Goal: Task Accomplishment & Management: Use online tool/utility

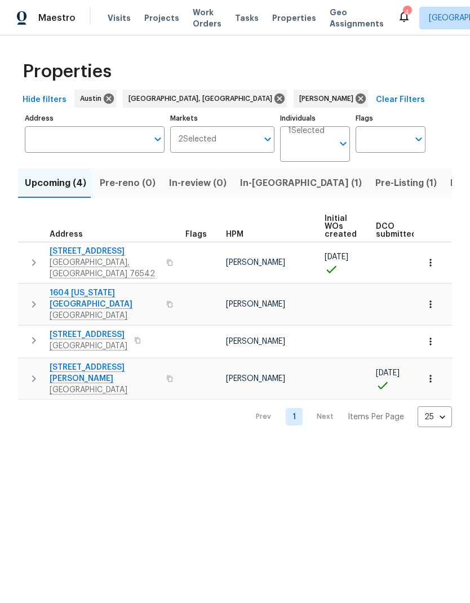
click at [272, 182] on span "In-[GEOGRAPHIC_DATA] (1)" at bounding box center [301, 183] width 122 height 16
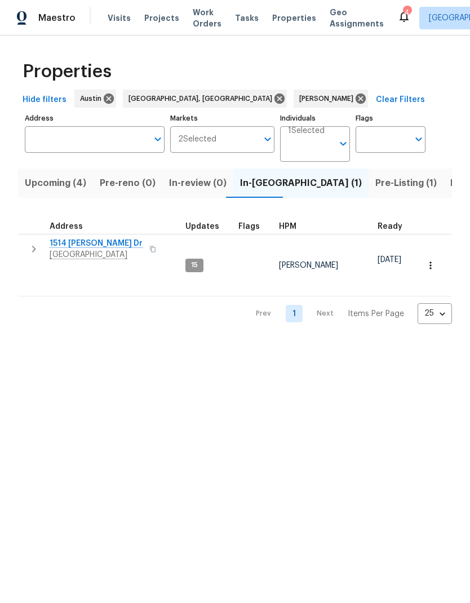
click at [89, 239] on span "1514 [PERSON_NAME] Dr" at bounding box center [96, 243] width 93 height 11
click at [319, 146] on input "Individuals" at bounding box center [310, 148] width 45 height 26
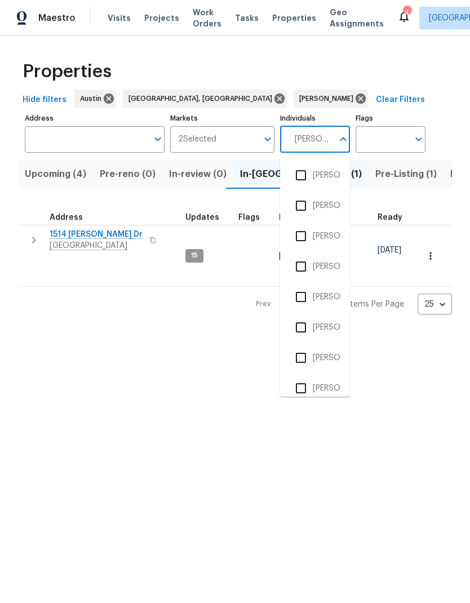
type input "Martin"
click at [308, 294] on input "checkbox" at bounding box center [301, 297] width 24 height 24
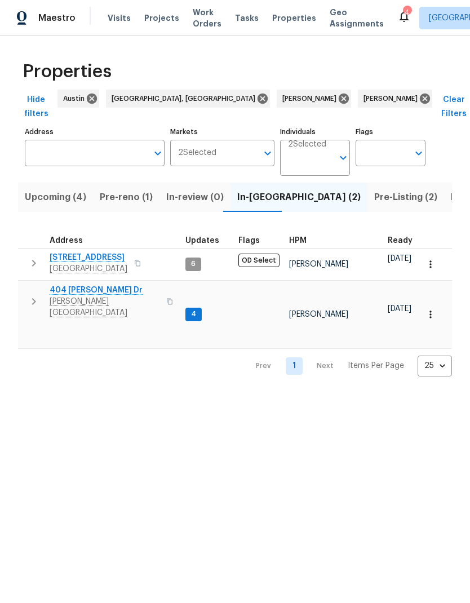
click at [64, 189] on span "Upcoming (4)" at bounding box center [55, 197] width 61 height 16
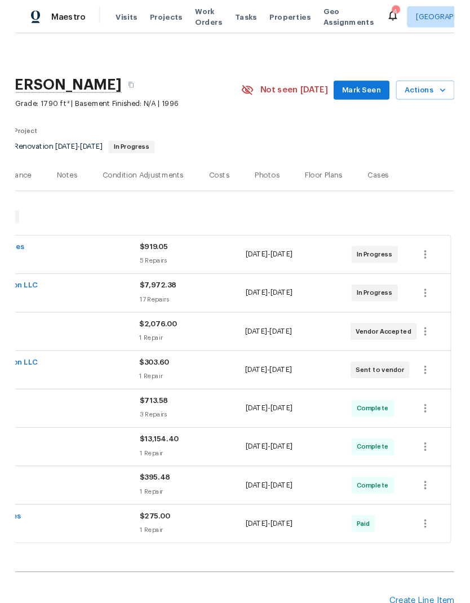
scroll to position [0, 167]
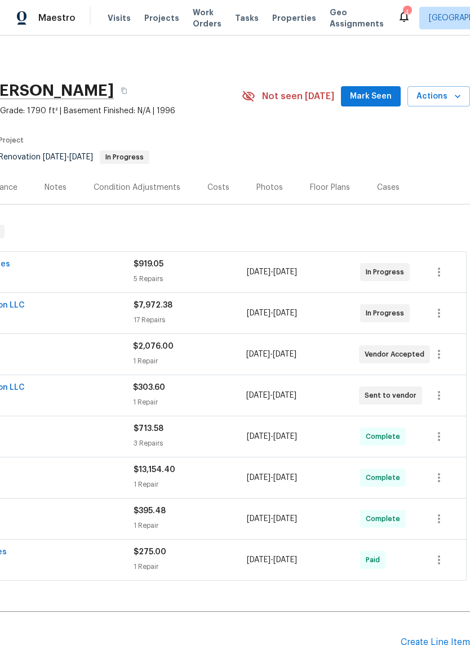
click at [444, 98] on span "Actions" at bounding box center [439, 97] width 45 height 14
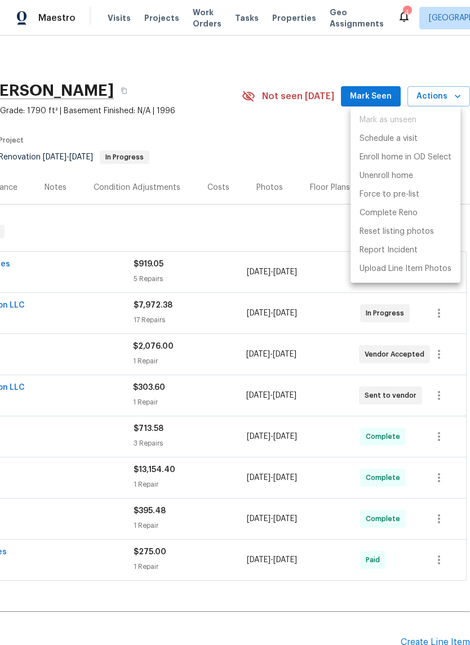
click at [377, 97] on div at bounding box center [235, 322] width 470 height 645
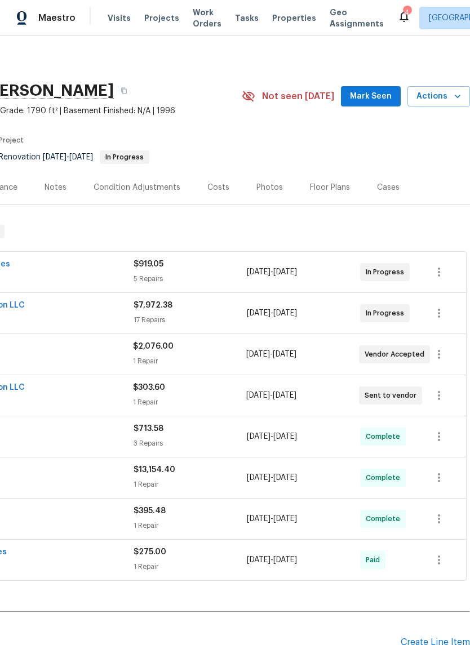
click at [383, 93] on span "Mark Seen" at bounding box center [371, 97] width 42 height 14
click at [445, 99] on span "Actions" at bounding box center [439, 97] width 45 height 14
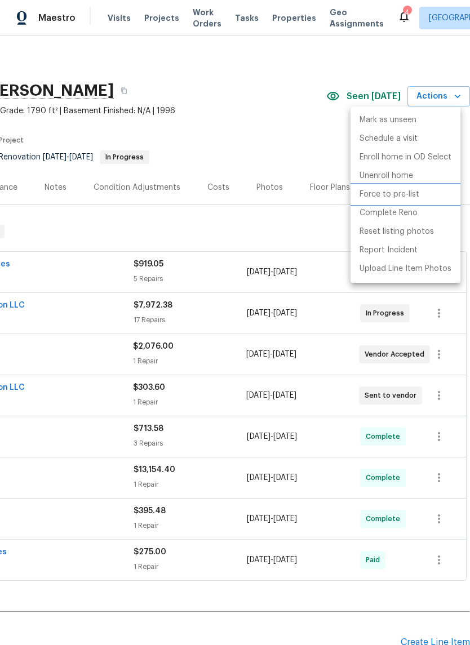
click at [428, 195] on li "Force to pre-list" at bounding box center [406, 194] width 110 height 19
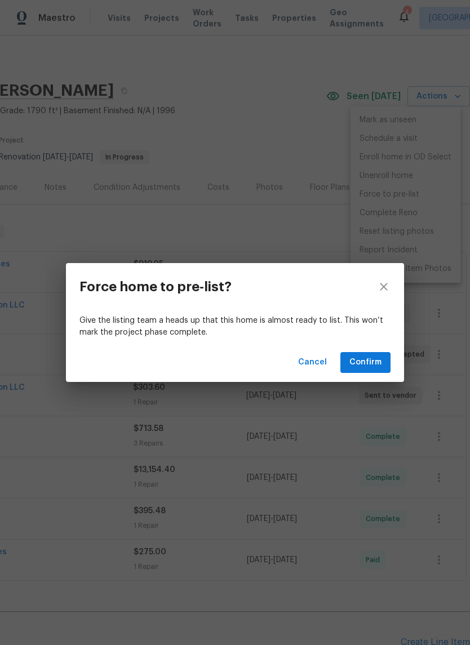
click at [375, 362] on span "Confirm" at bounding box center [366, 363] width 32 height 14
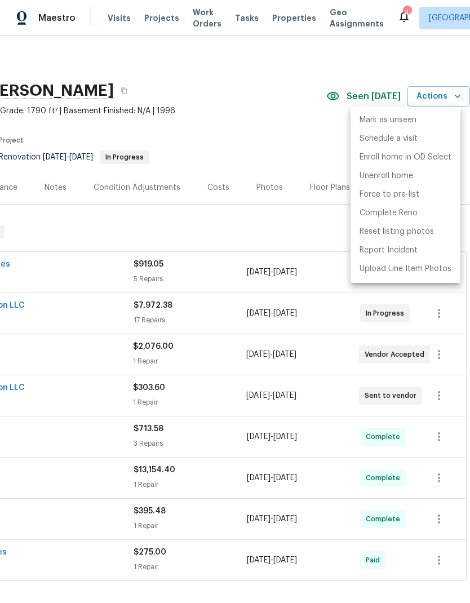
click at [258, 149] on div at bounding box center [235, 301] width 470 height 603
